Goal: Check status: Check status

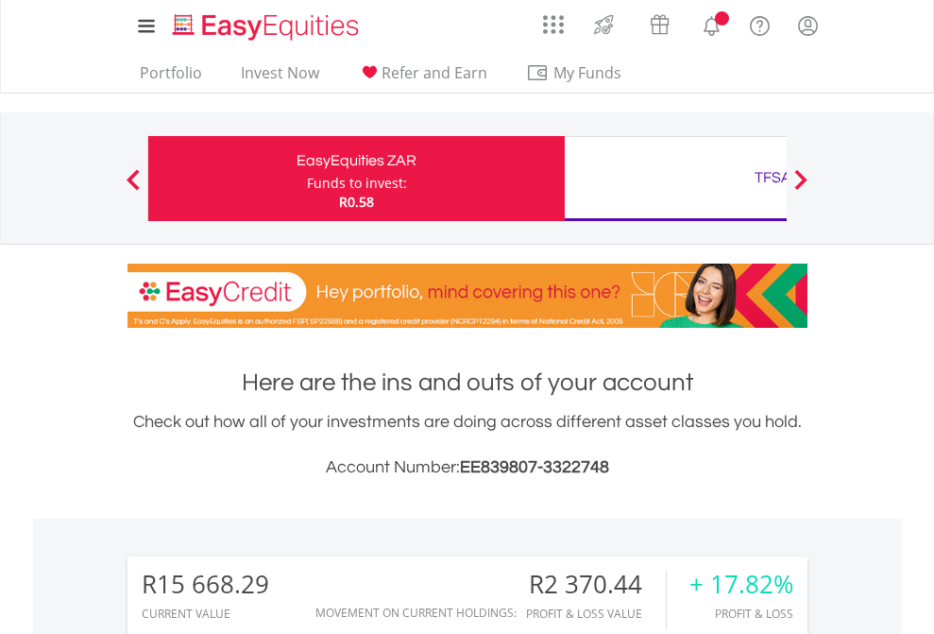
scroll to position [181, 297]
click at [307, 178] on div "Funds to invest:" at bounding box center [357, 183] width 100 height 19
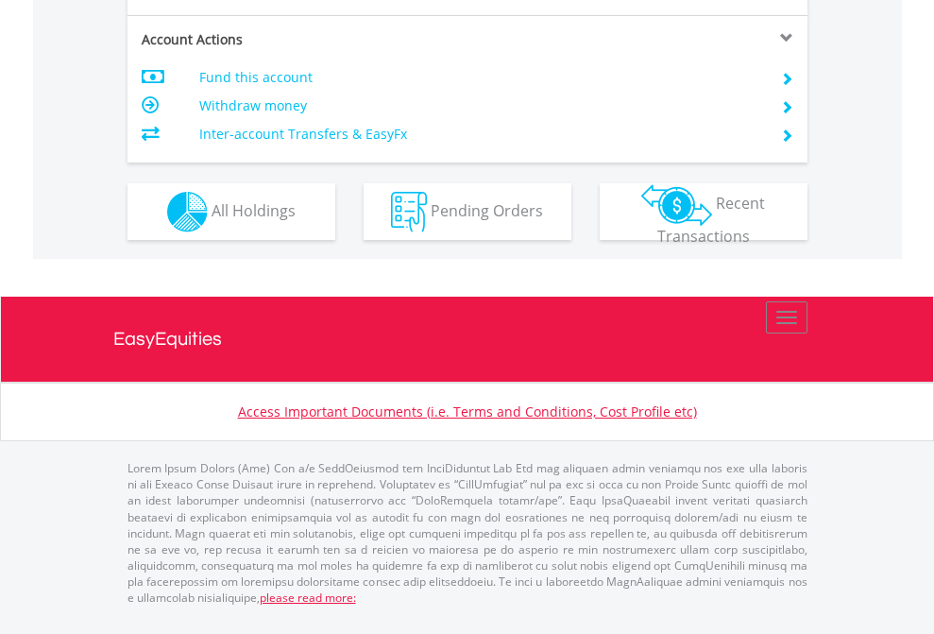
scroll to position [1810, 0]
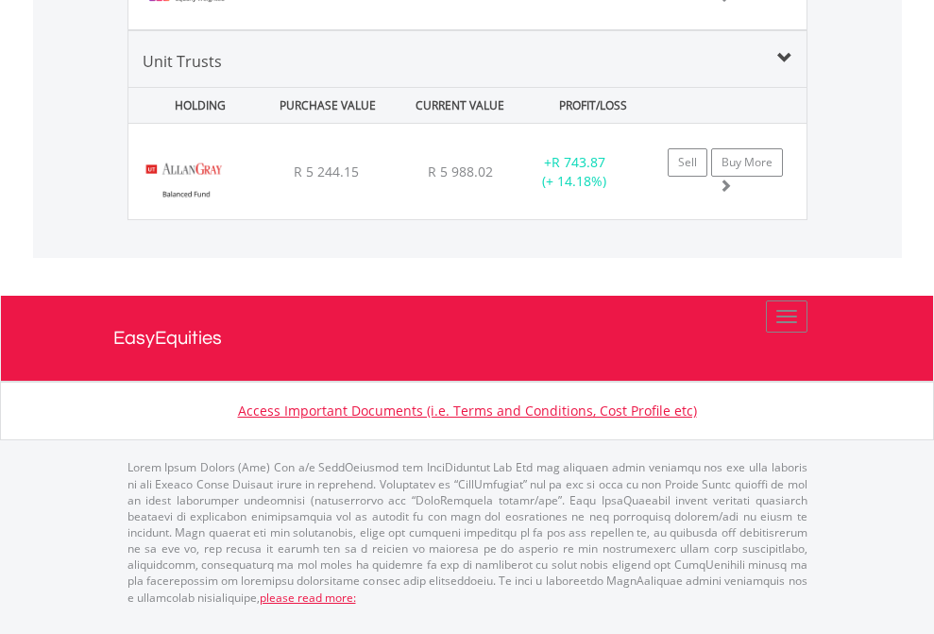
scroll to position [181, 297]
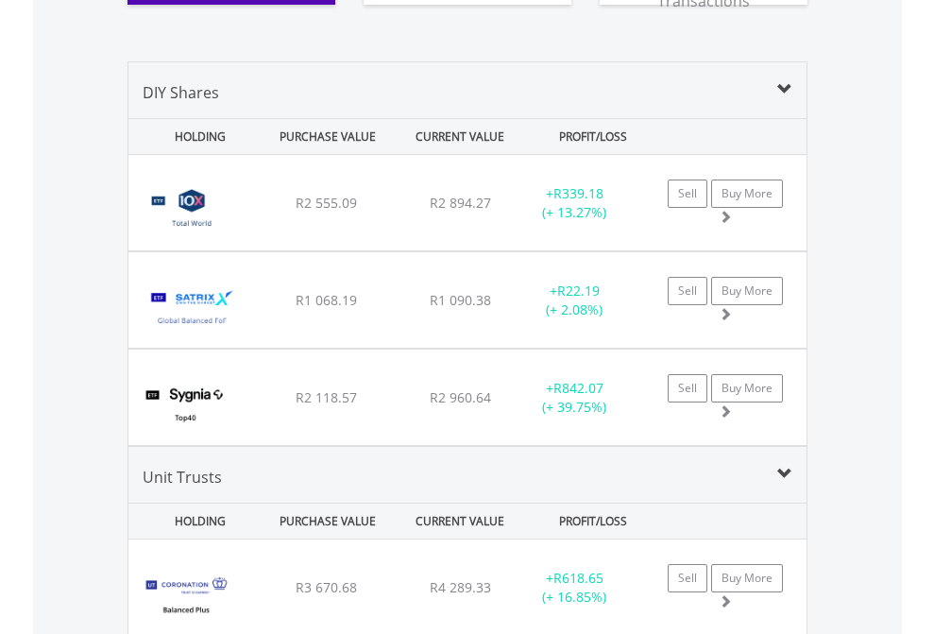
scroll to position [2176, 0]
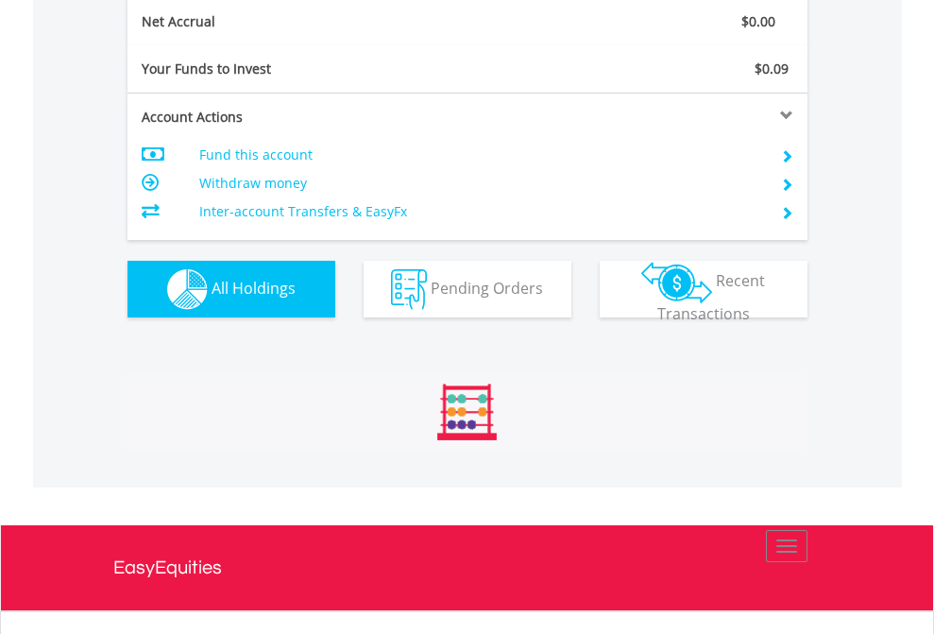
scroll to position [181, 297]
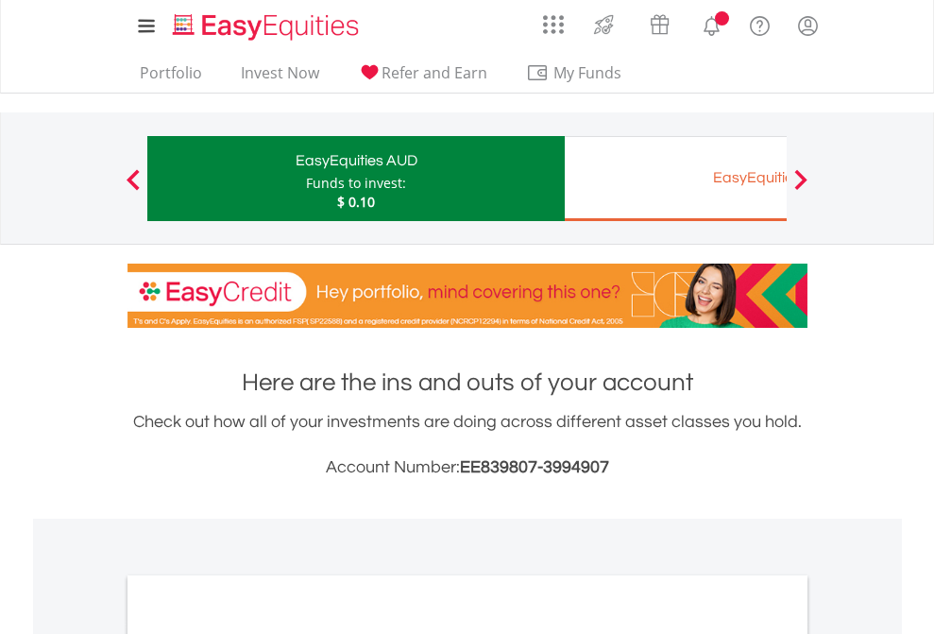
scroll to position [1135, 0]
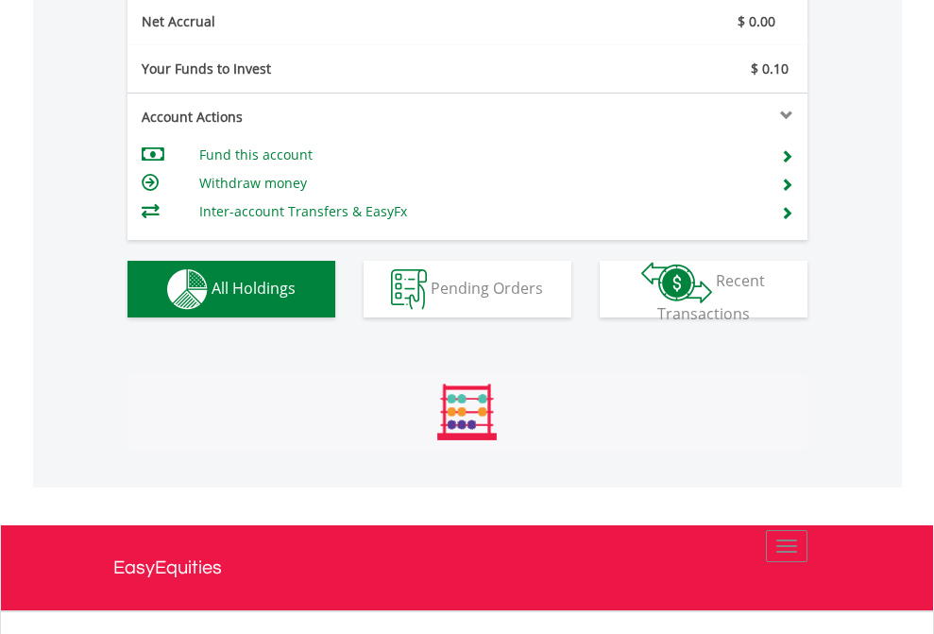
scroll to position [181, 297]
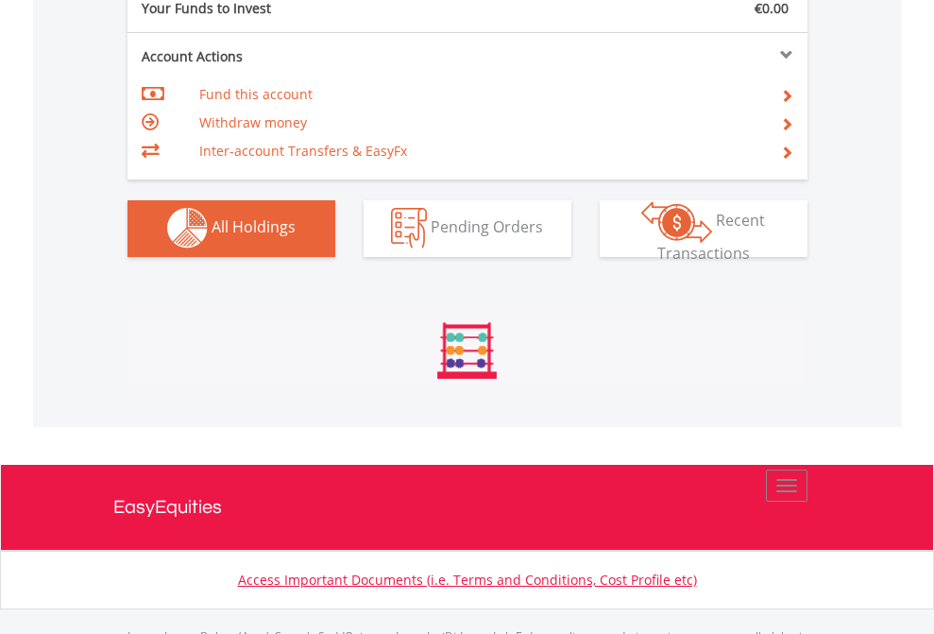
scroll to position [1870, 0]
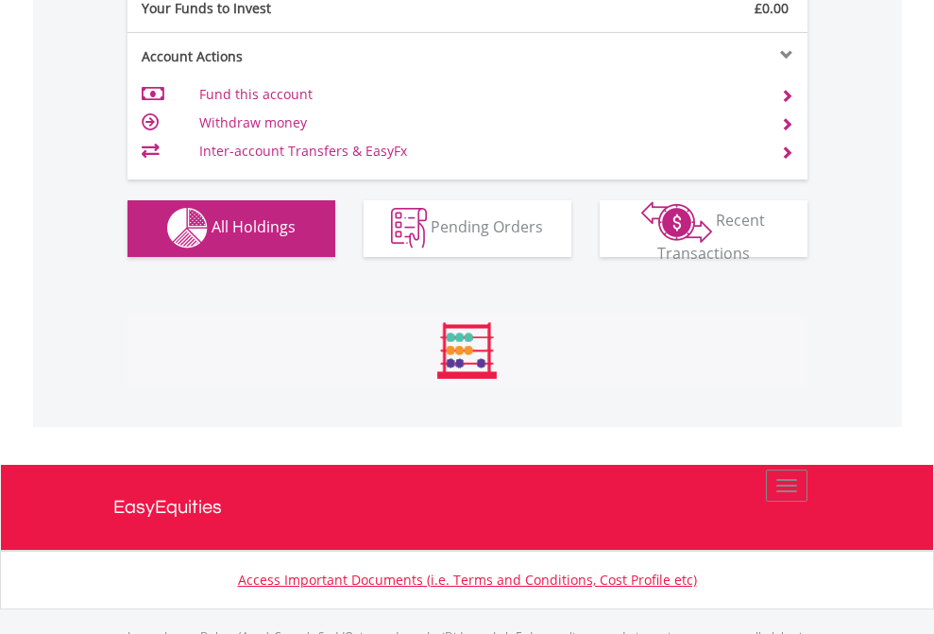
scroll to position [1870, 0]
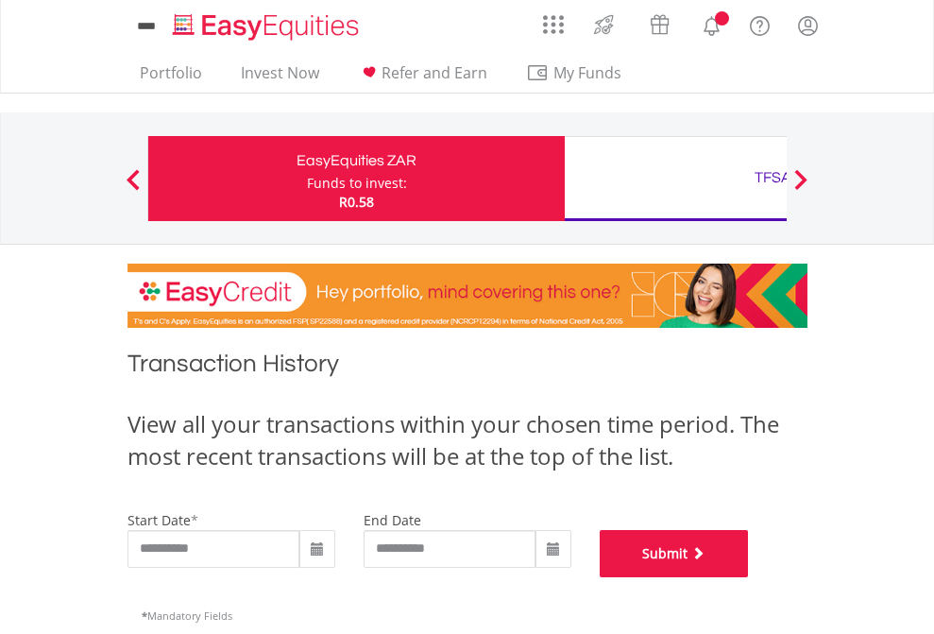
click at [749, 577] on button "Submit" at bounding box center [674, 553] width 149 height 47
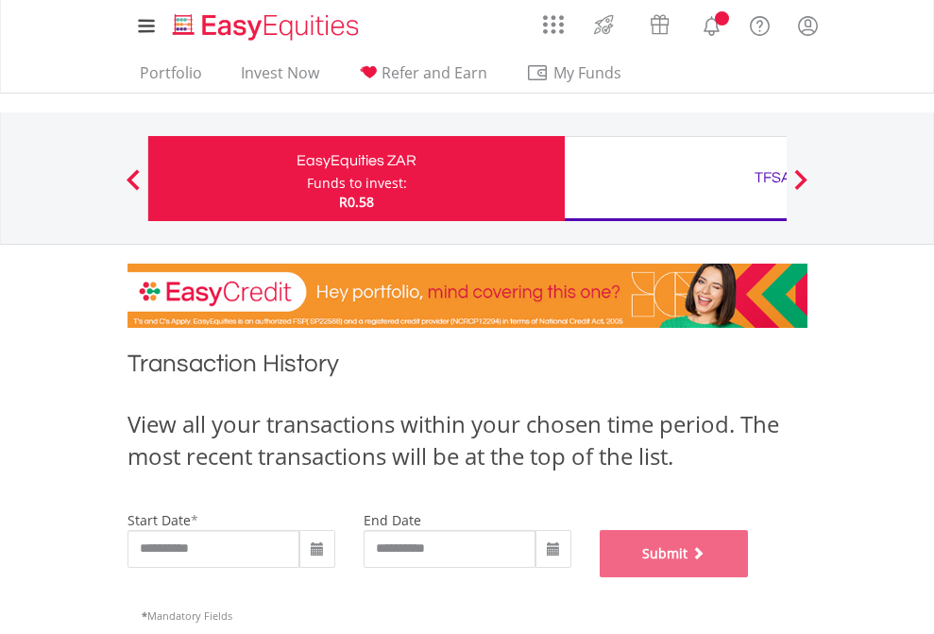
scroll to position [766, 0]
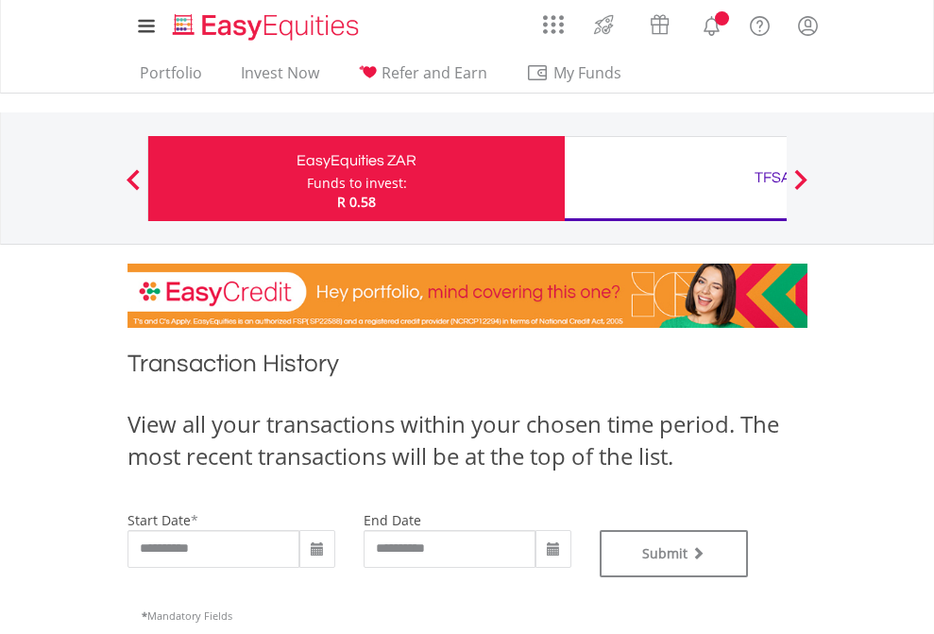
click at [675, 178] on div "TFSA" at bounding box center [773, 177] width 394 height 26
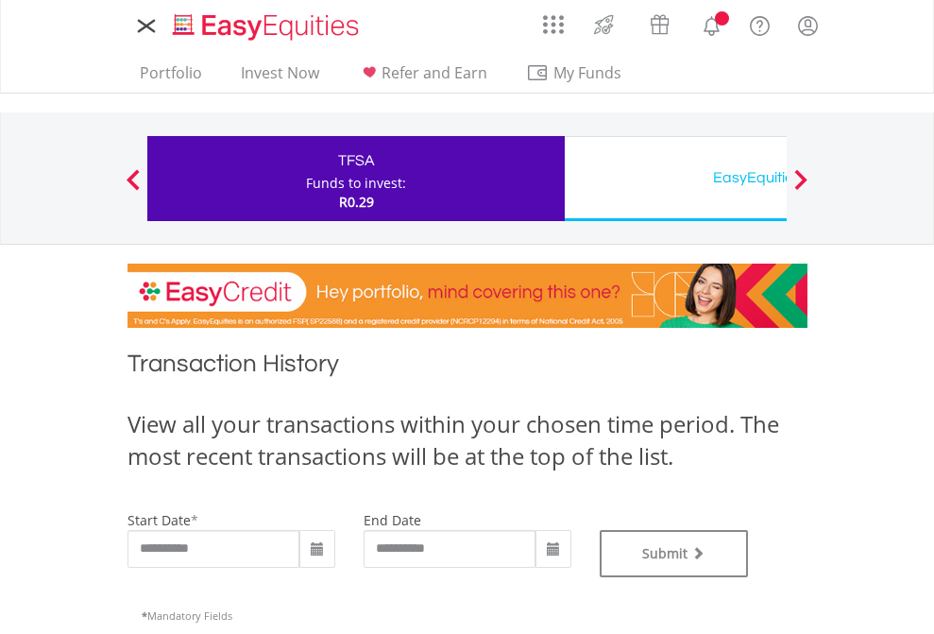
type input "**********"
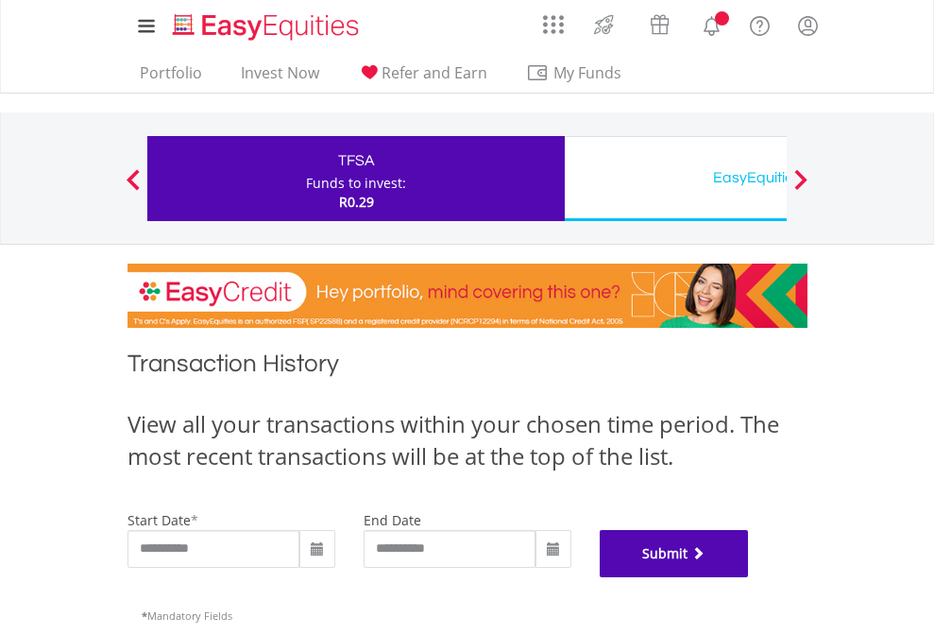
click at [749, 577] on button "Submit" at bounding box center [674, 553] width 149 height 47
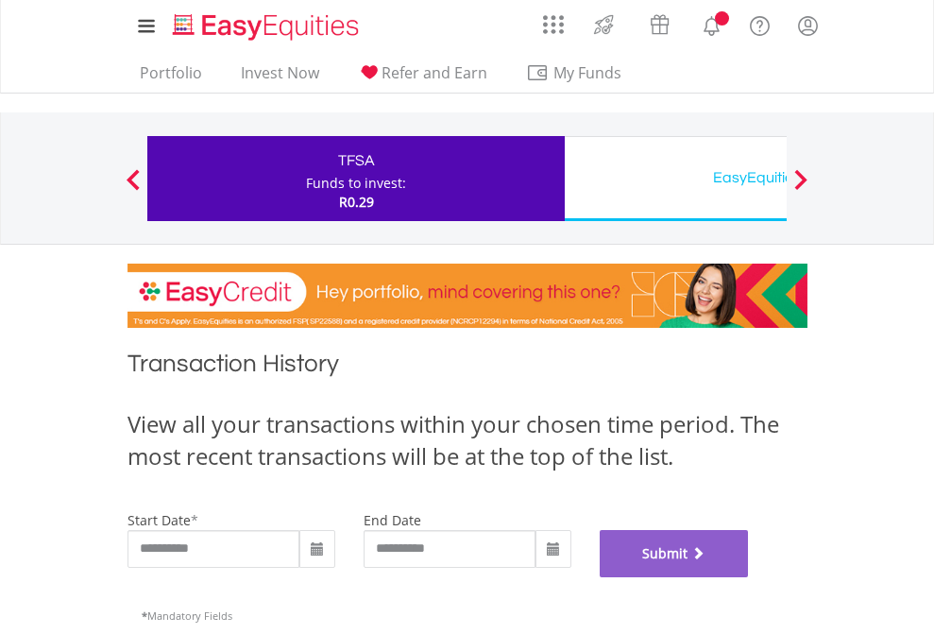
scroll to position [766, 0]
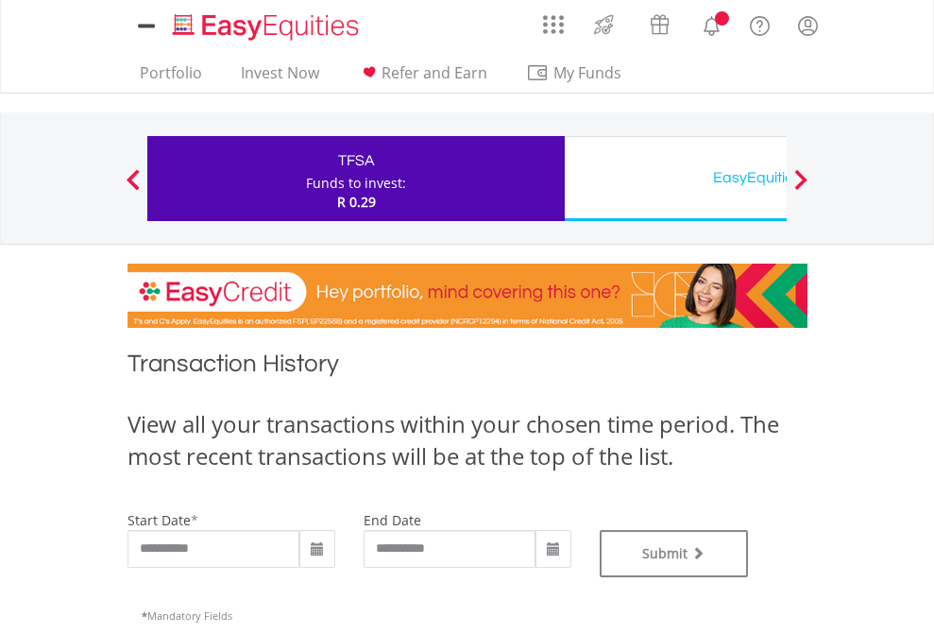
click at [675, 178] on div "EasyEquities USD" at bounding box center [773, 177] width 394 height 26
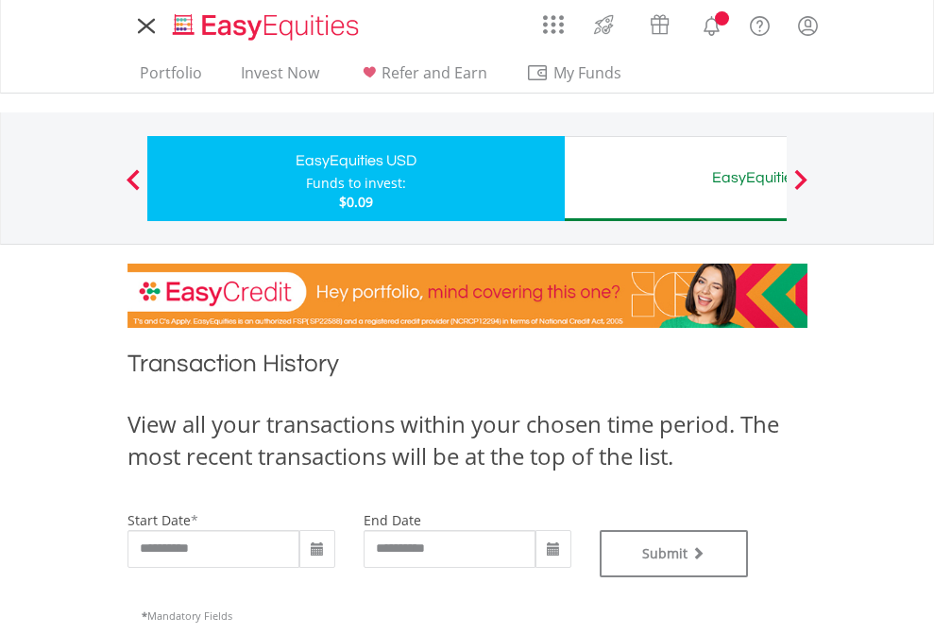
type input "**********"
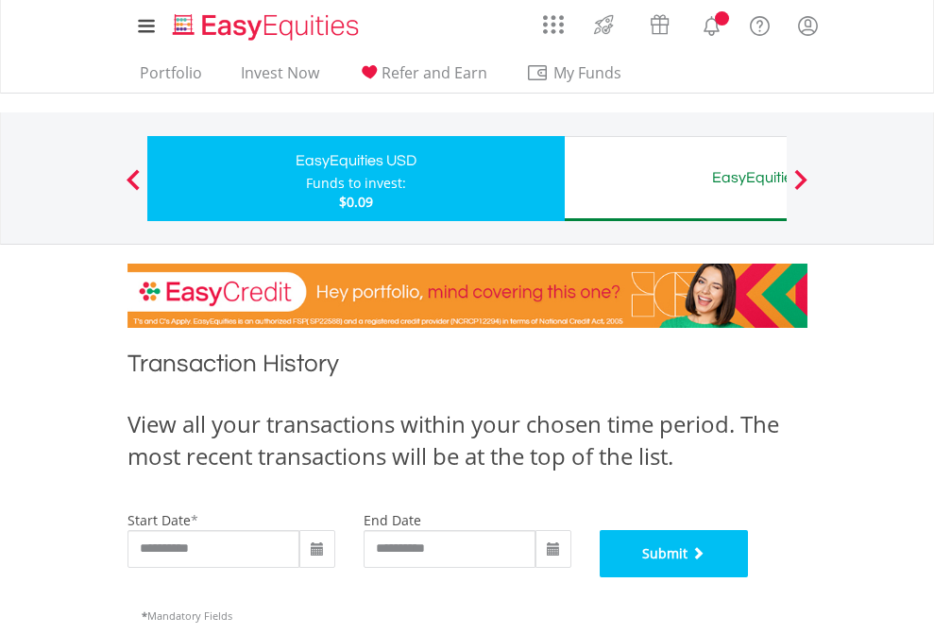
click at [749, 577] on button "Submit" at bounding box center [674, 553] width 149 height 47
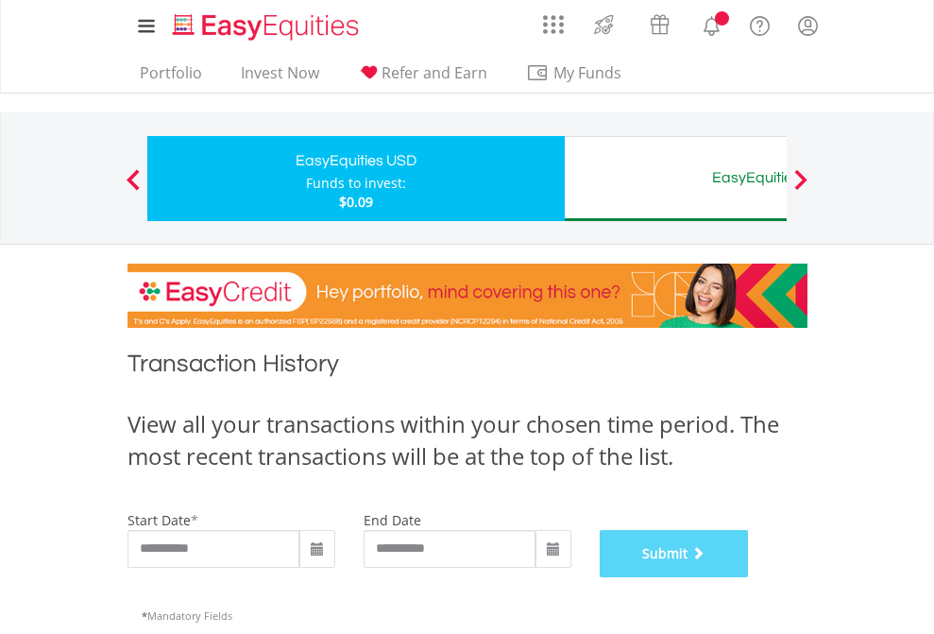
scroll to position [766, 0]
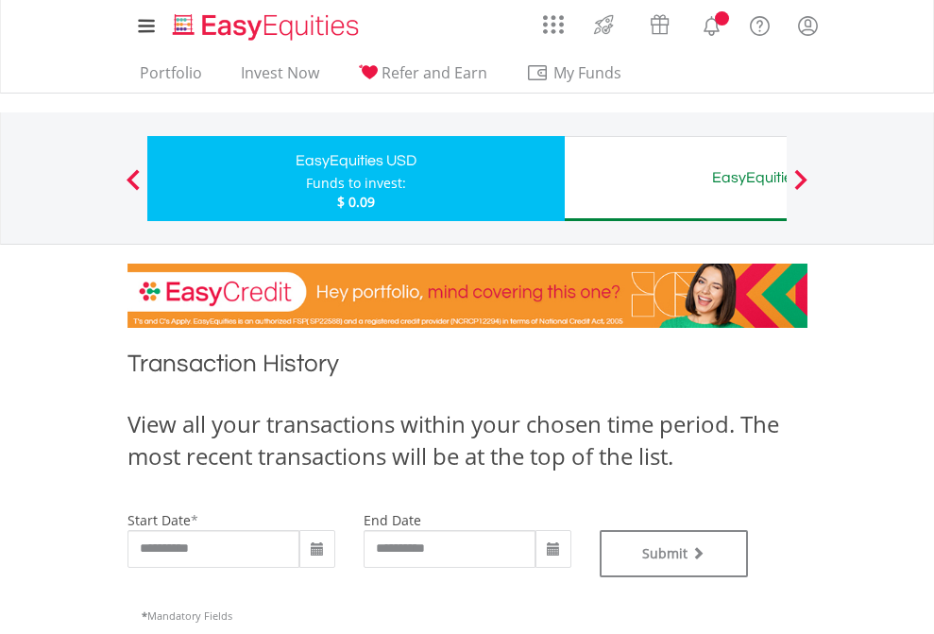
click at [675, 178] on div "EasyEquities AUD" at bounding box center [773, 177] width 394 height 26
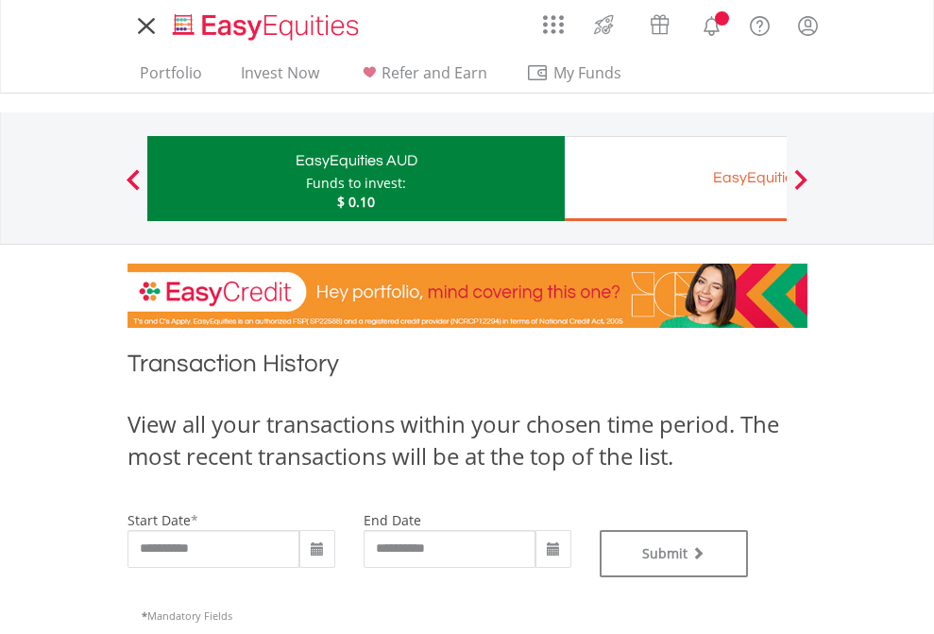
type input "**********"
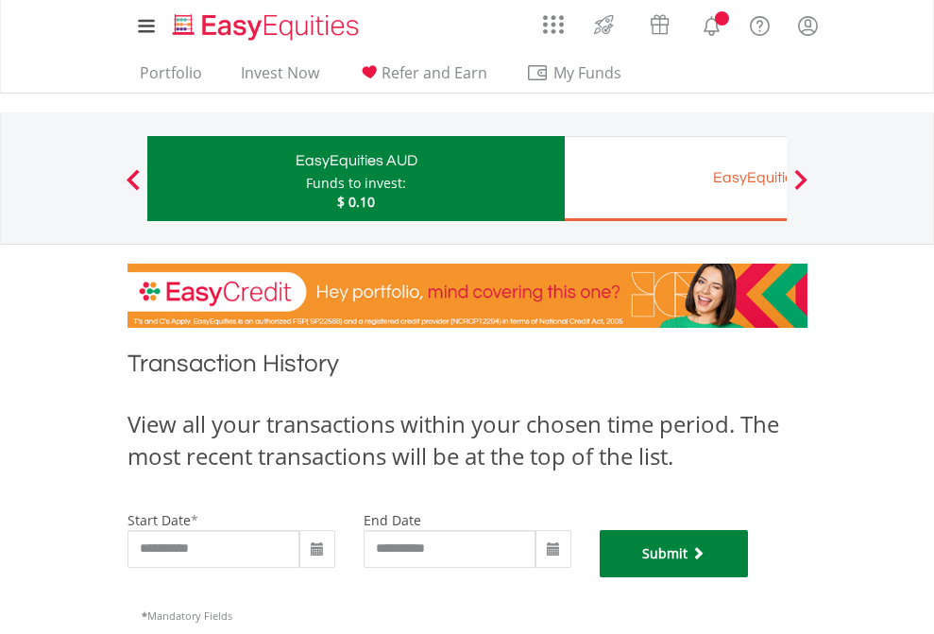
click at [749, 577] on button "Submit" at bounding box center [674, 553] width 149 height 47
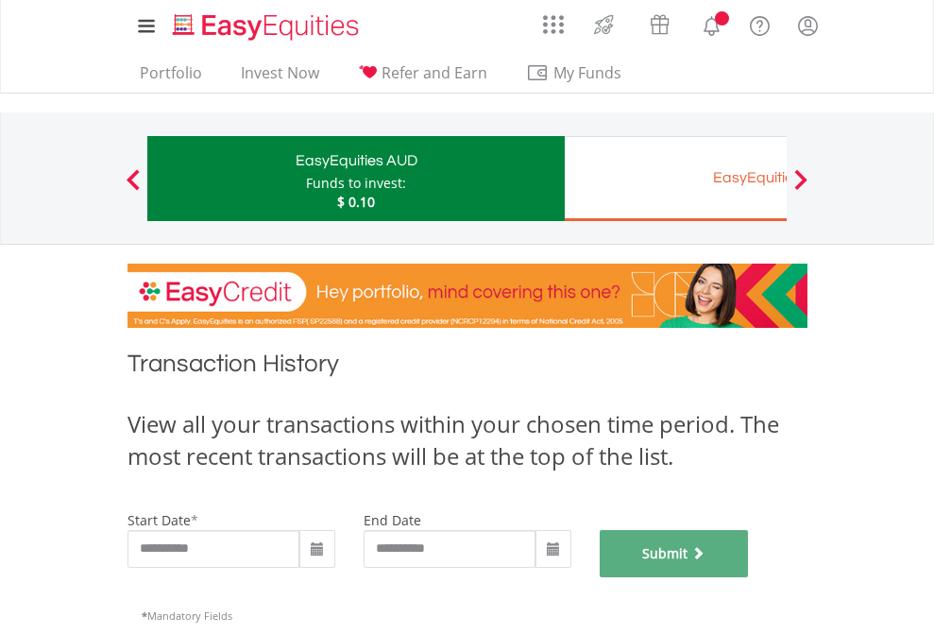
scroll to position [766, 0]
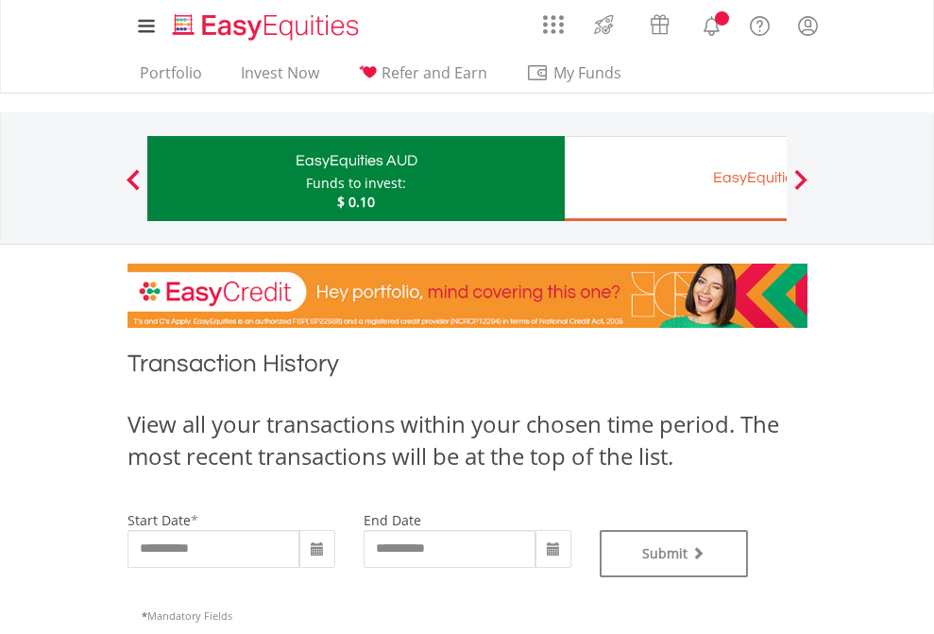
click at [675, 178] on div "EasyEquities EUR" at bounding box center [773, 177] width 394 height 26
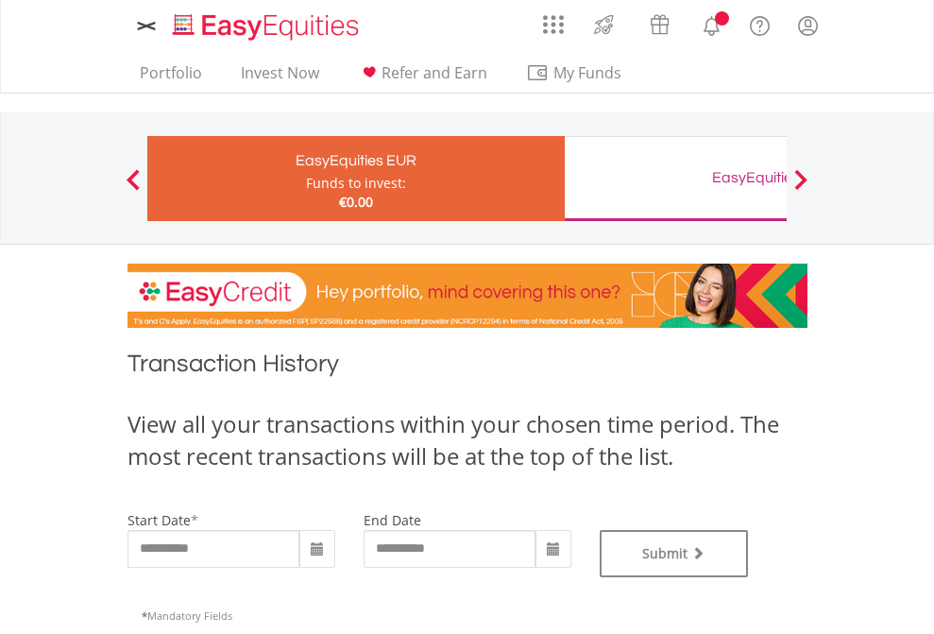
type input "**********"
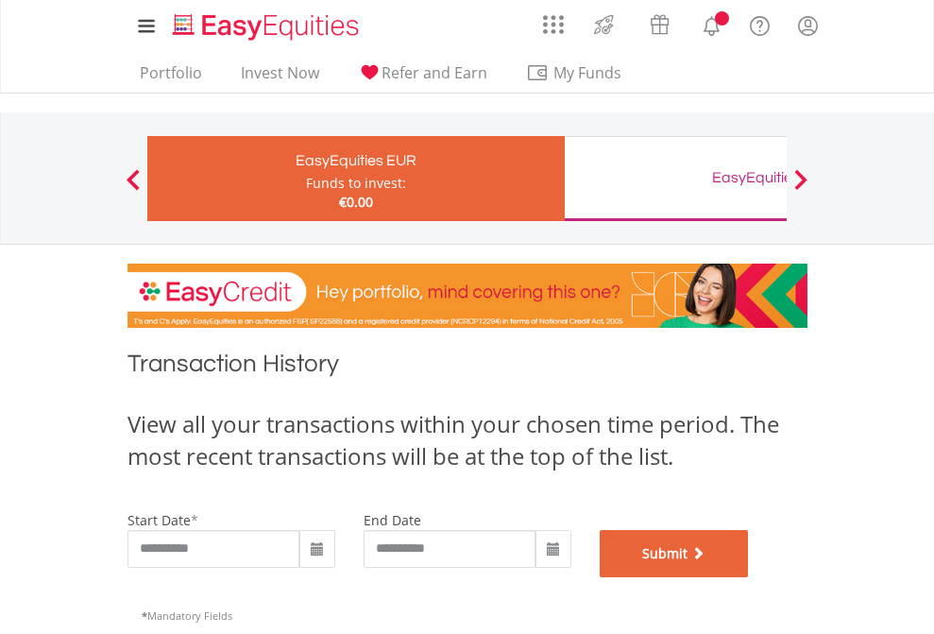
click at [749, 577] on button "Submit" at bounding box center [674, 553] width 149 height 47
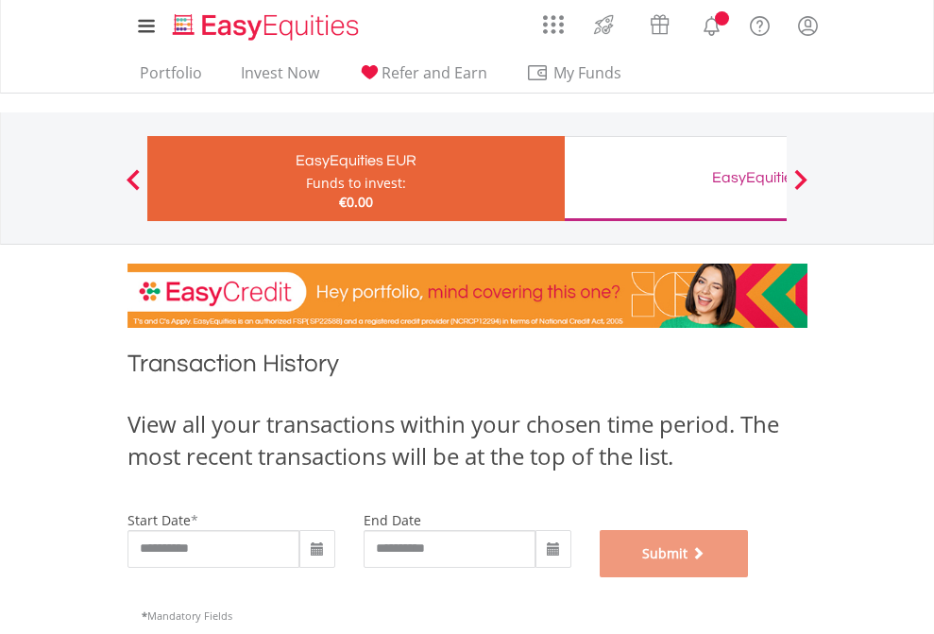
scroll to position [766, 0]
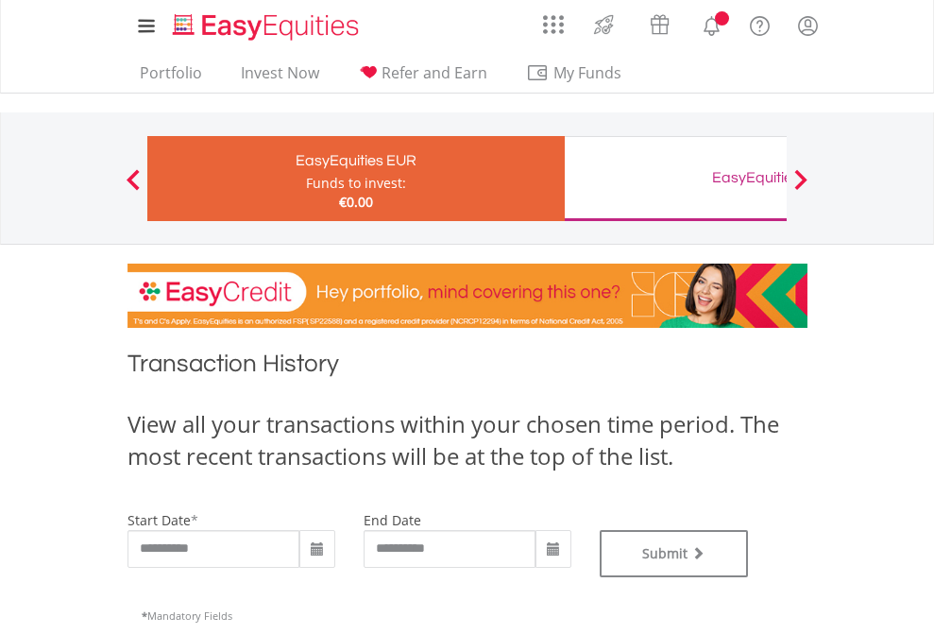
click at [675, 178] on div "EasyEquities GBP" at bounding box center [773, 177] width 394 height 26
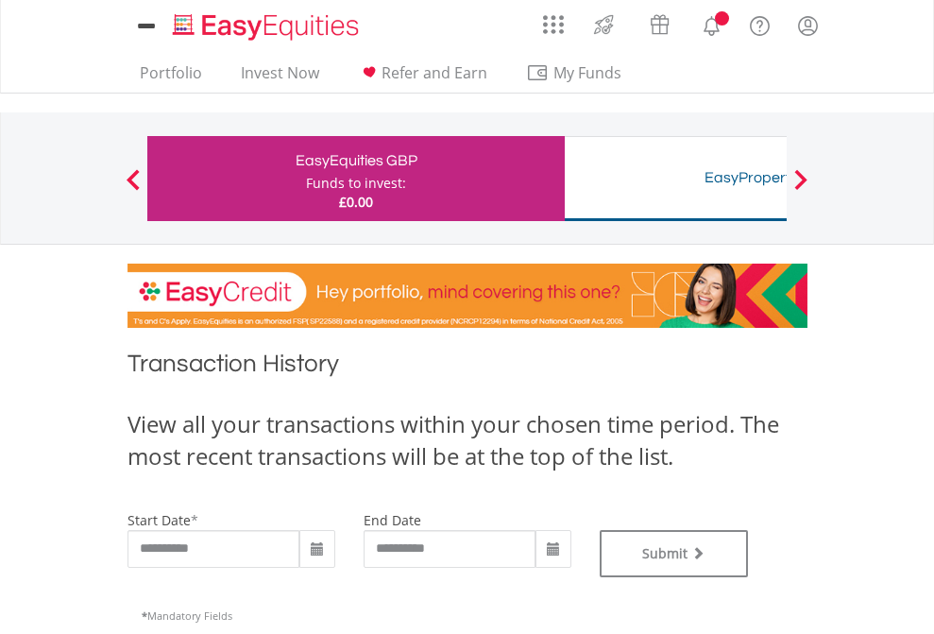
type input "**********"
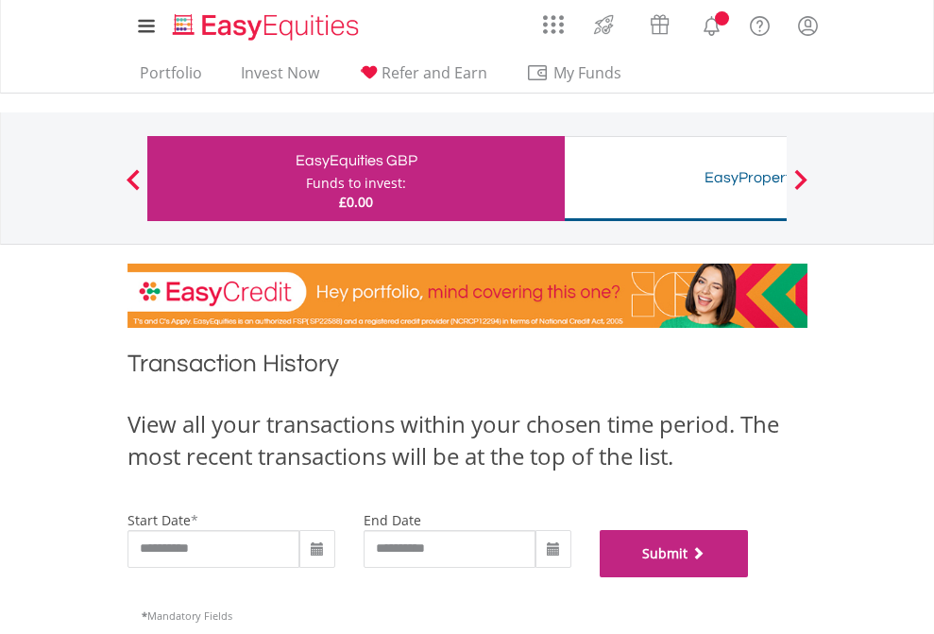
click at [749, 577] on button "Submit" at bounding box center [674, 553] width 149 height 47
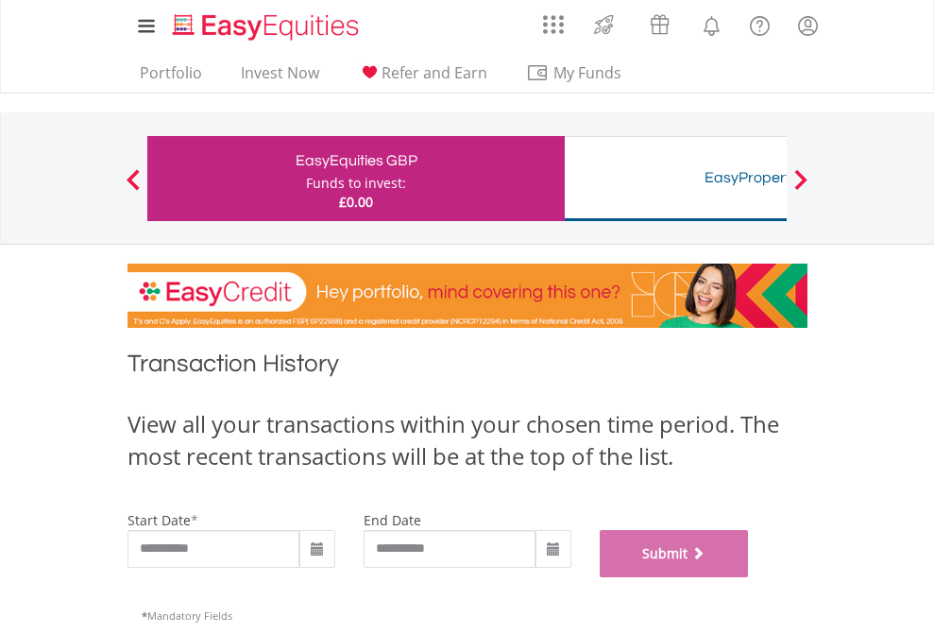
scroll to position [766, 0]
